Goal: Task Accomplishment & Management: Complete application form

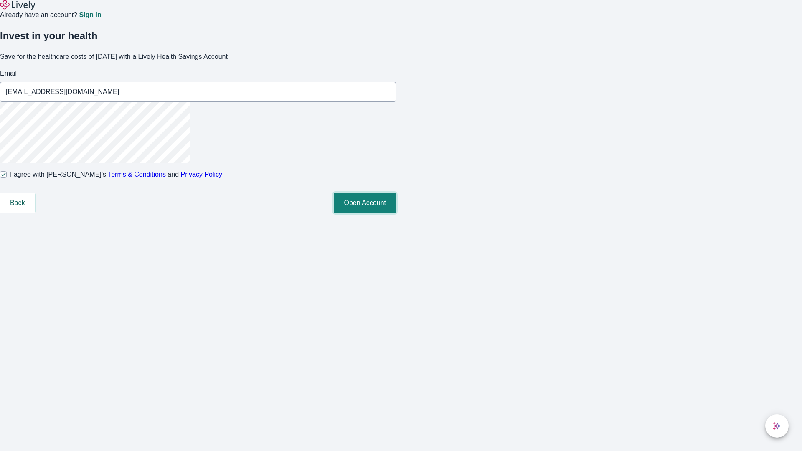
click at [396, 213] on button "Open Account" at bounding box center [365, 203] width 62 height 20
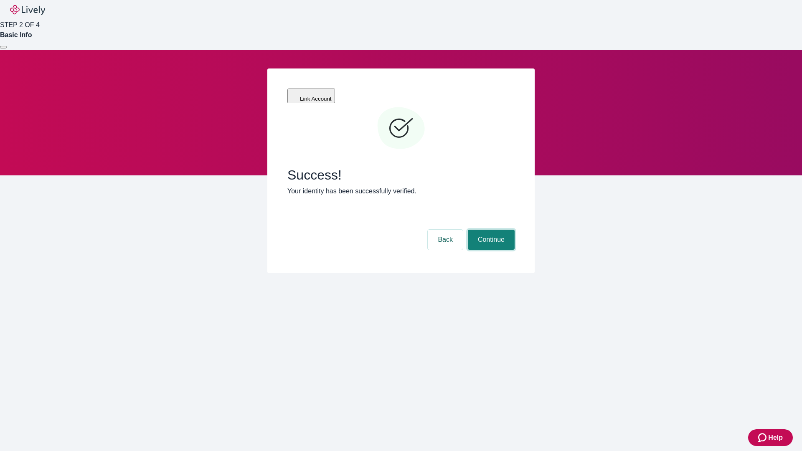
click at [490, 230] on button "Continue" at bounding box center [491, 240] width 47 height 20
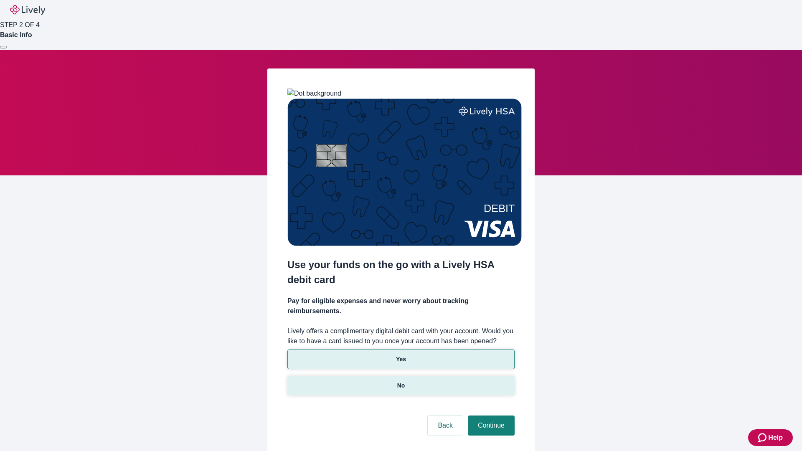
click at [401, 381] on p "No" at bounding box center [401, 385] width 8 height 9
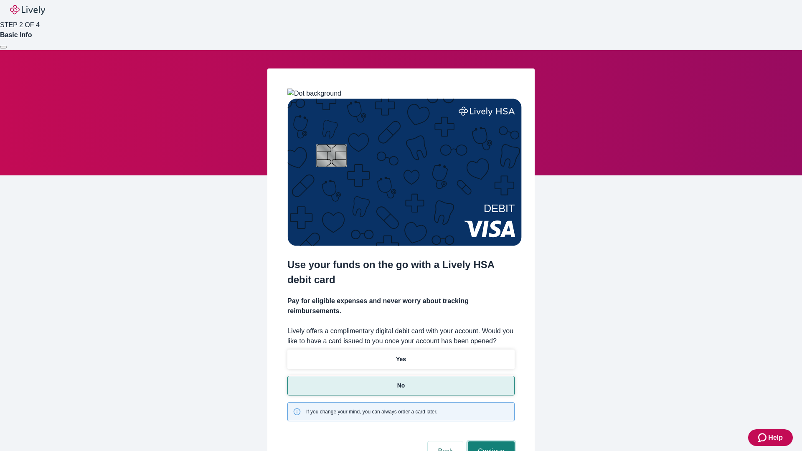
click at [490, 442] on button "Continue" at bounding box center [491, 452] width 47 height 20
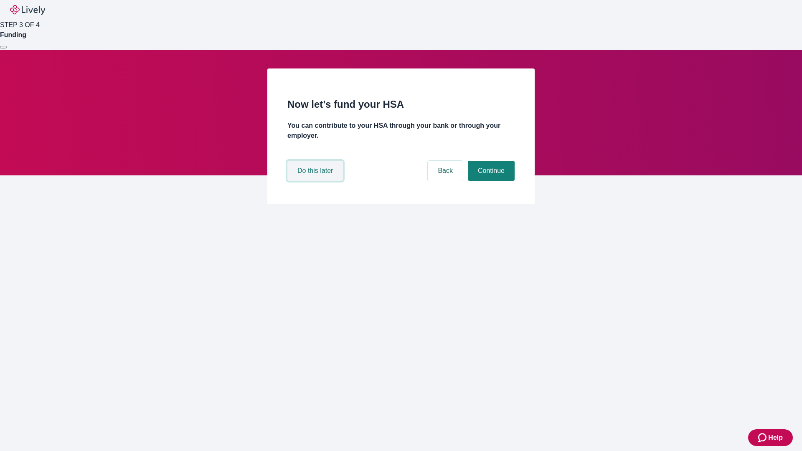
click at [316, 181] on button "Do this later" at bounding box center [315, 171] width 56 height 20
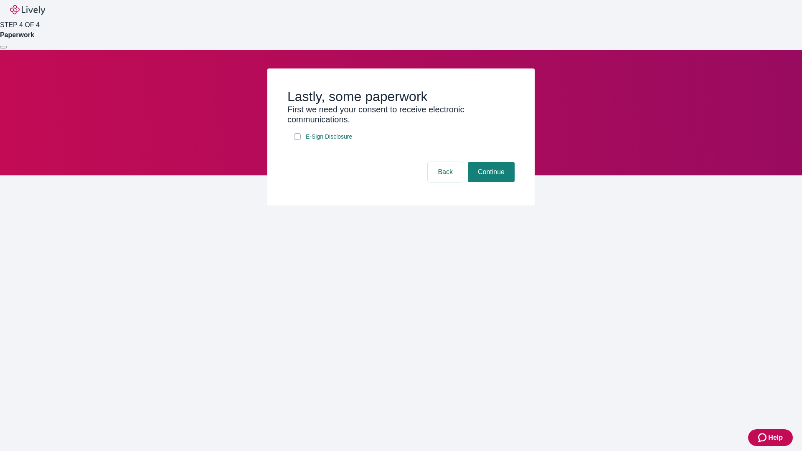
click at [297, 140] on input "E-Sign Disclosure" at bounding box center [297, 136] width 7 height 7
checkbox input "true"
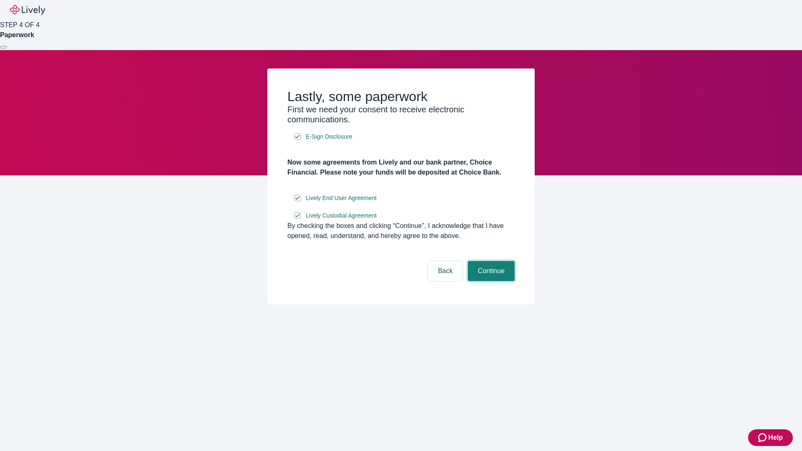
click at [490, 281] on button "Continue" at bounding box center [491, 271] width 47 height 20
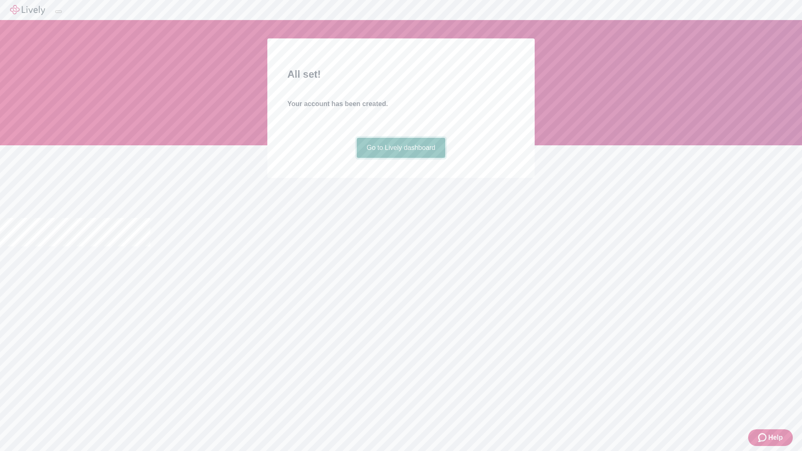
click at [401, 158] on link "Go to Lively dashboard" at bounding box center [401, 148] width 89 height 20
